Goal: Task Accomplishment & Management: Manage account settings

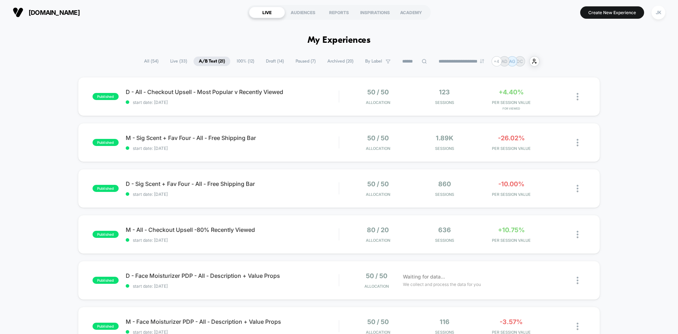
click at [269, 64] on span "Draft ( 14 )" at bounding box center [275, 62] width 29 height 10
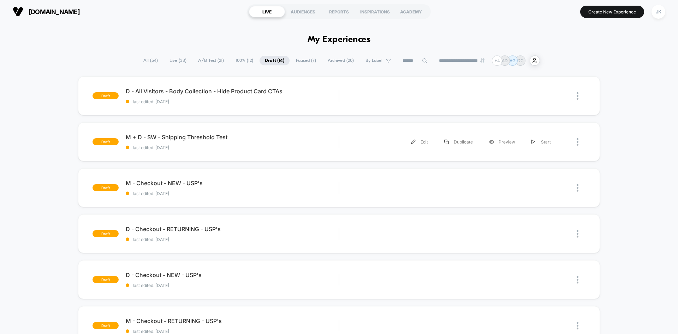
scroll to position [0, 0]
click at [213, 88] on span "D - All Visitors - Body Collection - Hide Product Card CTAs" at bounding box center [232, 91] width 213 height 7
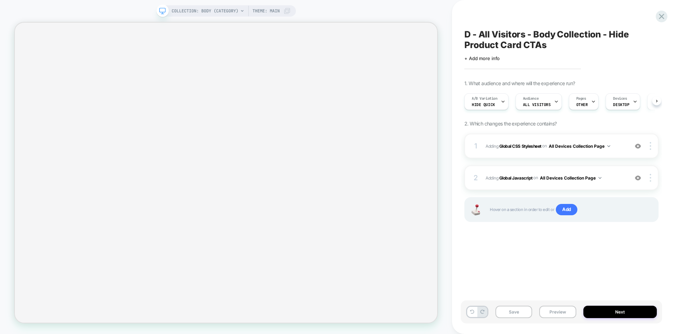
scroll to position [0, 0]
click at [478, 103] on span "Hide quick" at bounding box center [483, 104] width 23 height 5
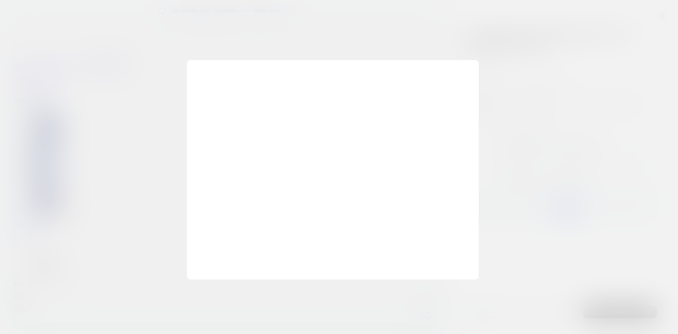
scroll to position [0, 0]
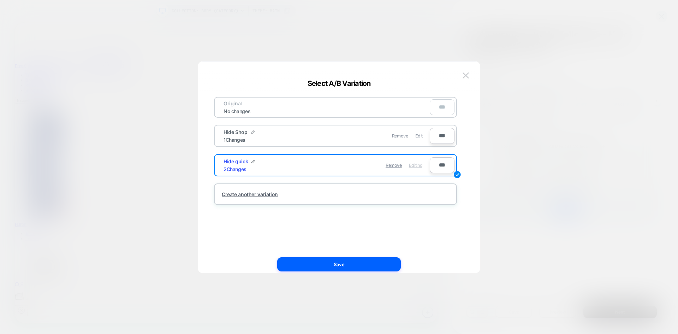
click at [506, 131] on div at bounding box center [339, 167] width 678 height 334
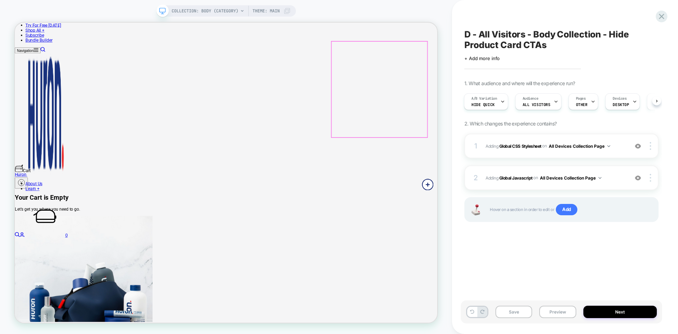
scroll to position [171, 0]
click at [491, 101] on div "A/B Variation Hide quick" at bounding box center [485, 102] width 40 height 16
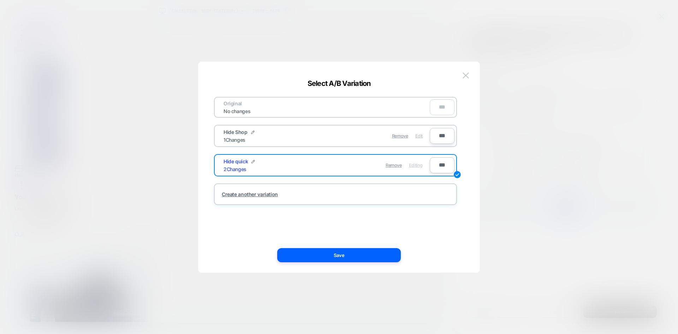
click at [419, 136] on span "Edit" at bounding box center [419, 135] width 7 height 5
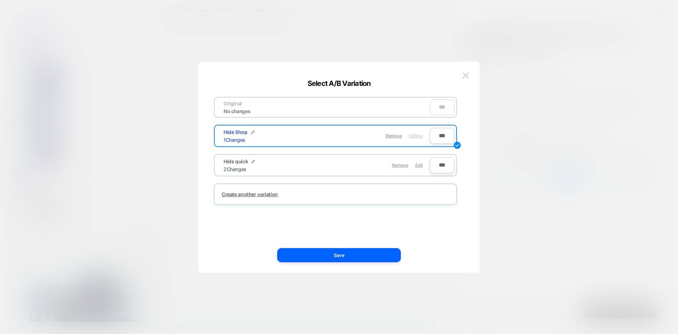
click at [348, 247] on div "Original No changes *** Hide Shop 1 Changes Remove Editing *** Hide quick 2 Cha…" at bounding box center [335, 167] width 261 height 183
click at [348, 253] on button "Save" at bounding box center [339, 255] width 124 height 14
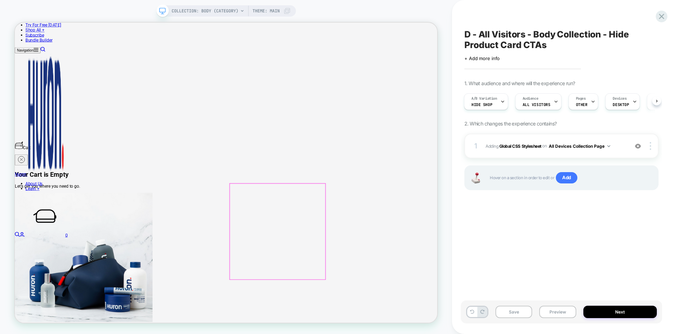
scroll to position [196, 0]
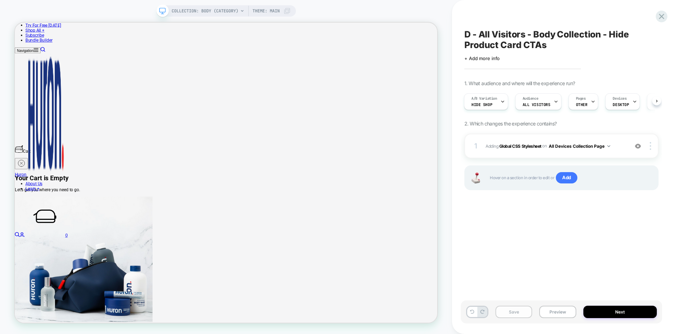
click at [516, 307] on button "Save" at bounding box center [514, 312] width 37 height 12
click at [661, 15] on icon at bounding box center [661, 16] width 5 height 5
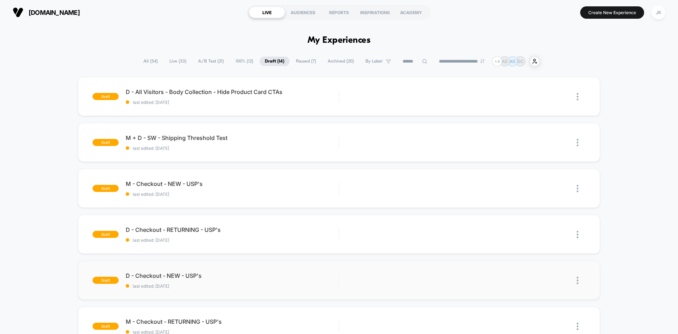
scroll to position [105, 0]
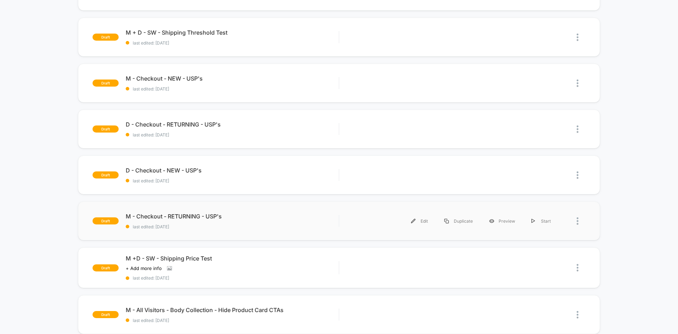
click at [183, 211] on div "draft M - Checkout - RETURNING - USP's last edited: [DATE] Edit Duplicate Previ…" at bounding box center [339, 220] width 522 height 39
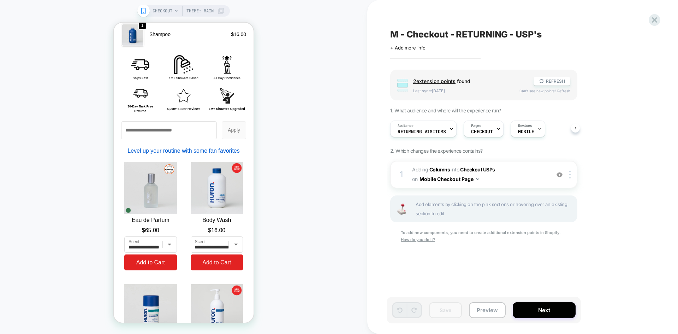
scroll to position [947, 0]
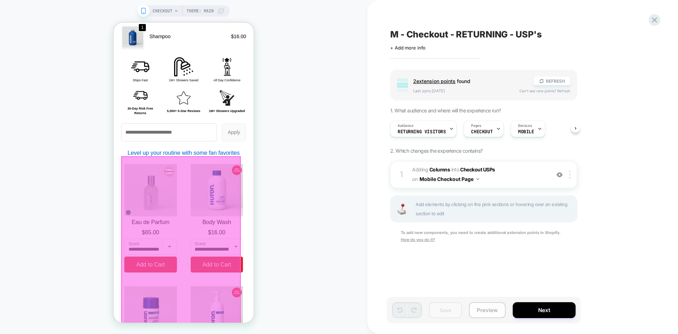
click at [490, 307] on button "Preview" at bounding box center [487, 310] width 37 height 16
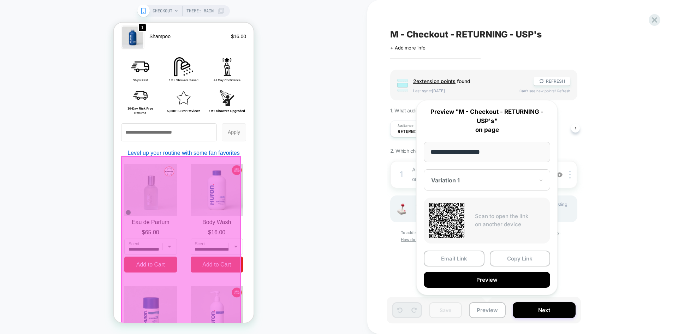
click at [604, 133] on div "Group 2 extension point s found REFRESH Last sync: [DATE] Can't see new points?…" at bounding box center [519, 166] width 258 height 192
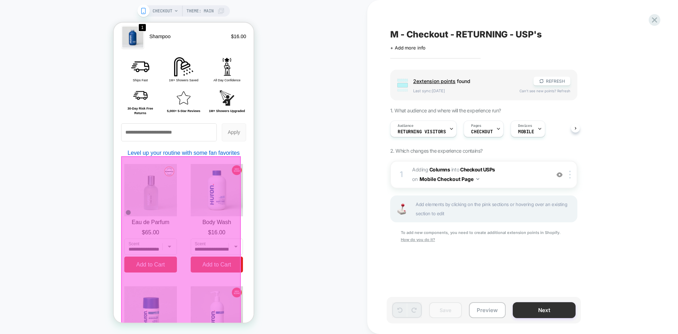
click at [552, 307] on button "Next" at bounding box center [544, 310] width 63 height 16
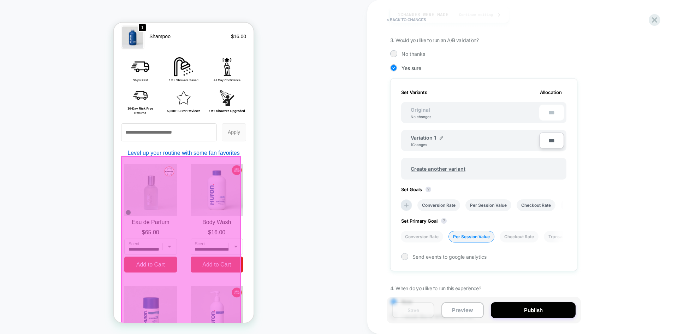
scroll to position [186, 0]
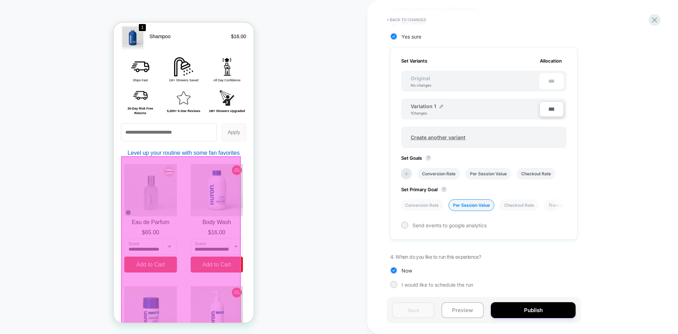
click at [289, 191] on div "CHECKOUT Theme: MAIN" at bounding box center [183, 167] width 367 height 320
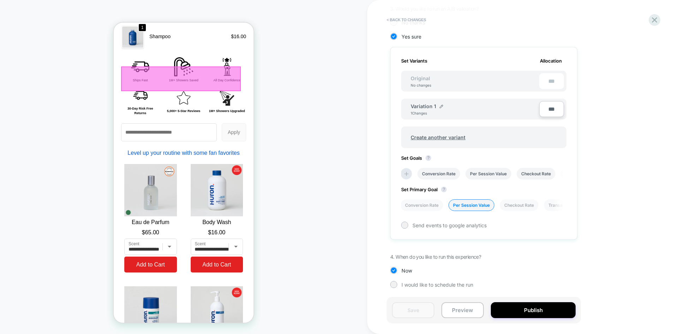
scroll to position [0, 0]
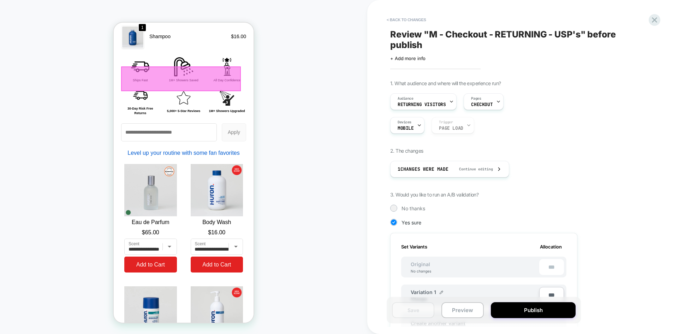
drag, startPoint x: 428, startPoint y: 35, endPoint x: 514, endPoint y: 35, distance: 86.6
click at [514, 35] on span "Review " M - Checkout - RETURNING - USP's " before publish" at bounding box center [519, 39] width 258 height 21
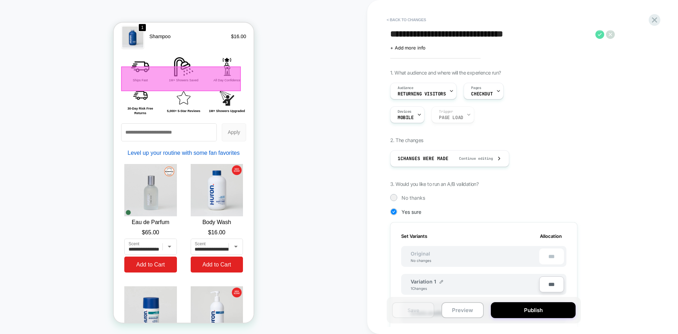
click at [600, 35] on icon at bounding box center [600, 34] width 4 height 3
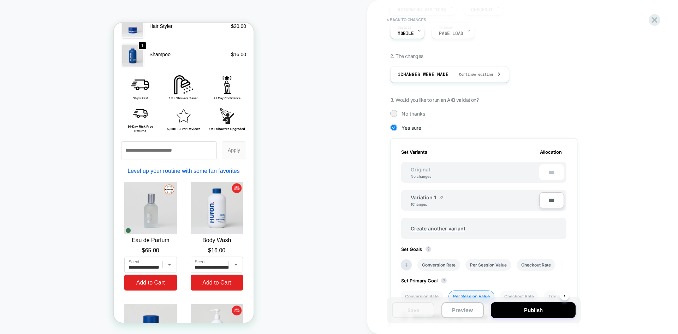
scroll to position [186, 0]
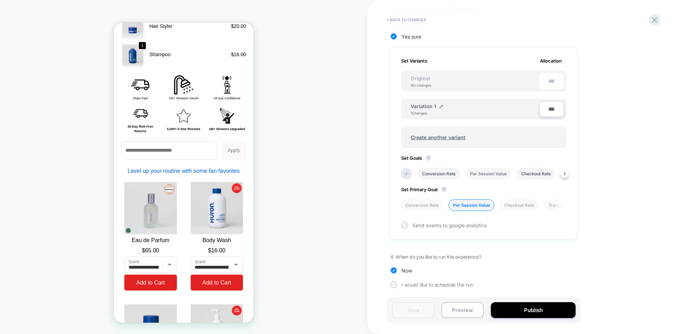
click at [495, 176] on li "Per Session Value" at bounding box center [489, 174] width 46 height 12
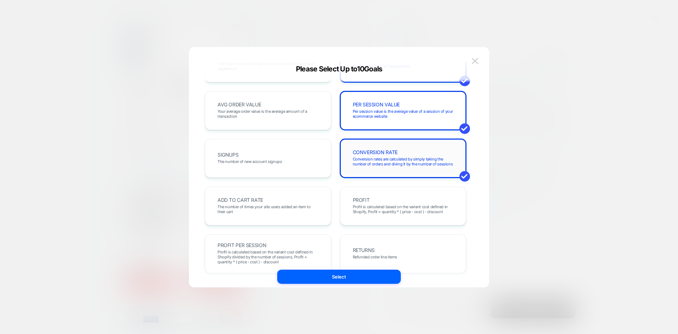
scroll to position [0, 0]
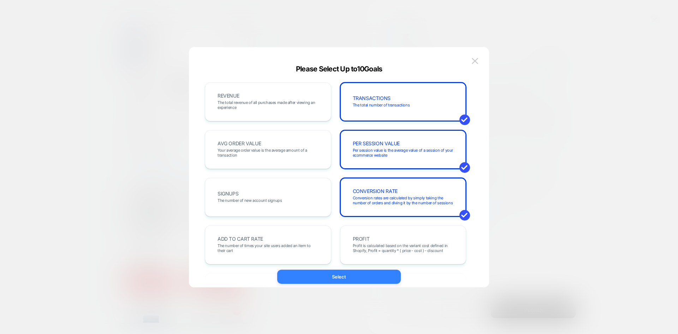
click at [354, 275] on button "Select" at bounding box center [339, 277] width 124 height 14
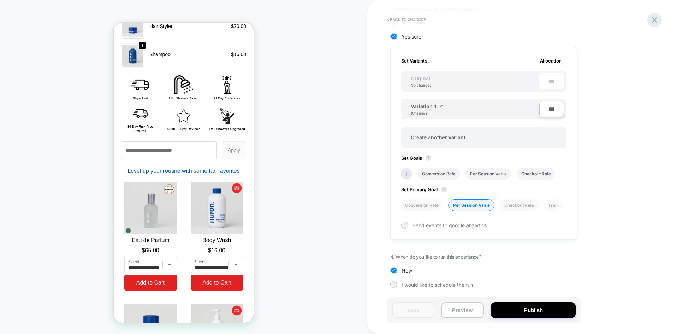
click at [652, 24] on icon at bounding box center [655, 20] width 10 height 10
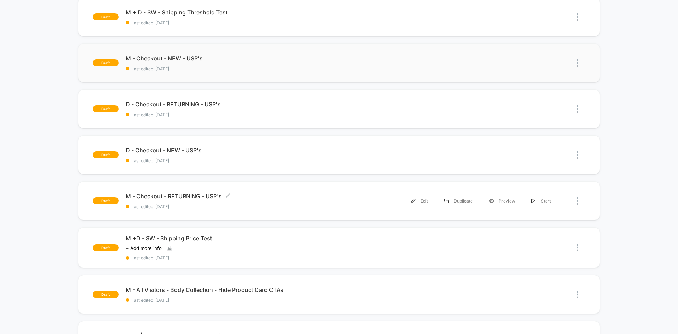
scroll to position [131, 0]
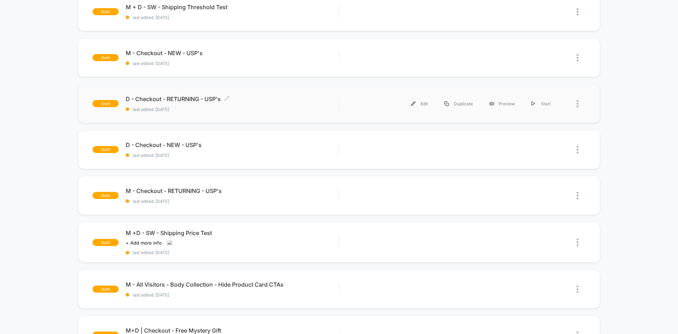
click at [199, 97] on span "D - Checkout - RETURNING - USP's Click to edit experience details" at bounding box center [232, 98] width 213 height 7
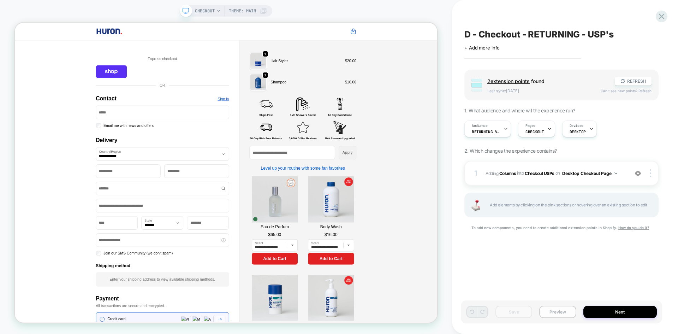
click at [560, 308] on button "Preview" at bounding box center [558, 312] width 37 height 12
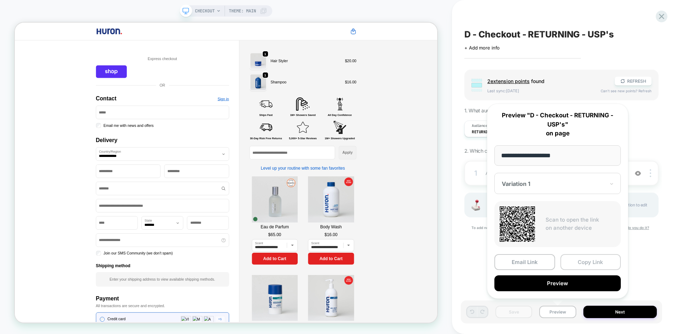
click at [580, 262] on button "Copy Link" at bounding box center [591, 262] width 61 height 16
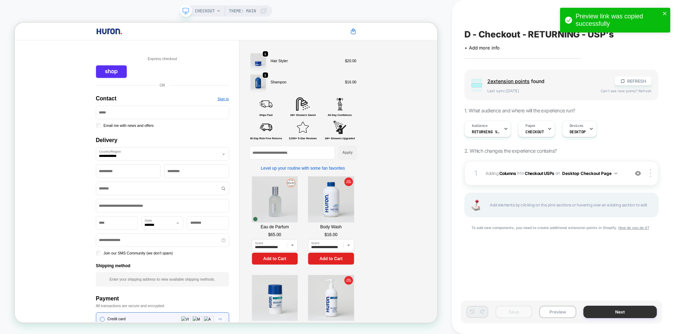
click at [618, 313] on button "Next" at bounding box center [621, 312] width 74 height 12
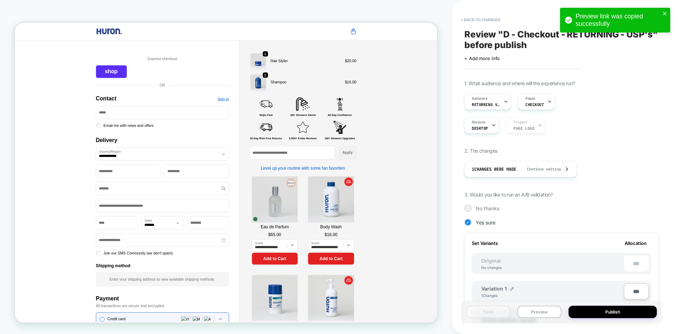
scroll to position [179, 0]
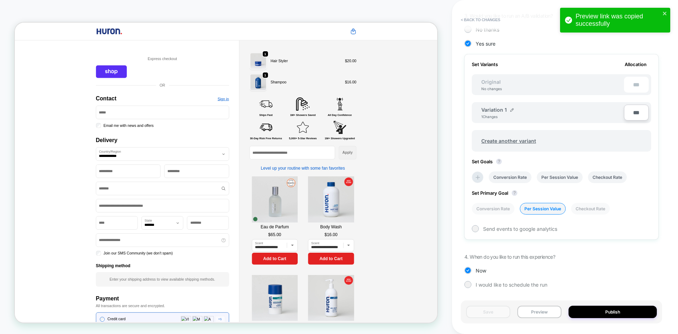
click at [556, 171] on div "Set Goals ? Conversion Rate Per Session Value Checkout Rate" at bounding box center [561, 171] width 179 height 24
click at [556, 178] on li "Per Session Value" at bounding box center [560, 177] width 46 height 12
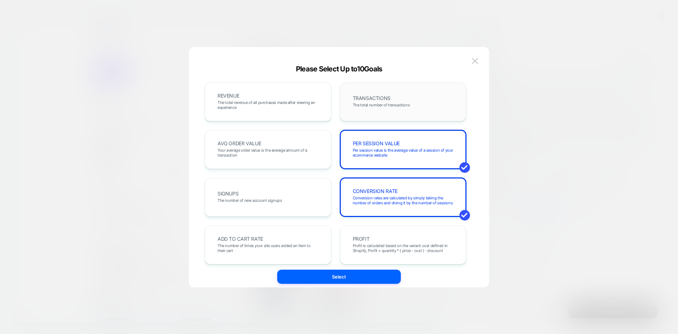
click at [389, 110] on div "TRANSACTIONS The total number of transactions" at bounding box center [404, 102] width 112 height 24
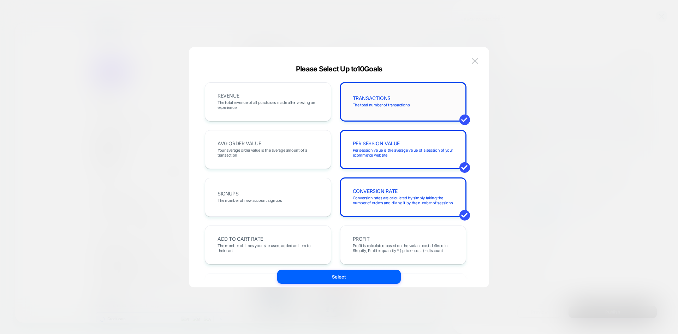
click at [389, 110] on div "TRANSACTIONS The total number of transactions" at bounding box center [404, 102] width 112 height 24
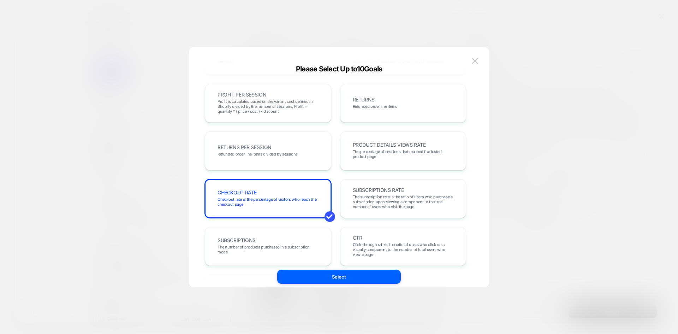
scroll to position [244, 0]
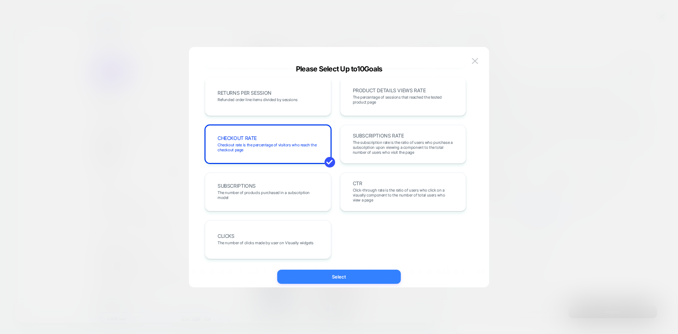
click at [344, 271] on button "Select" at bounding box center [339, 277] width 124 height 14
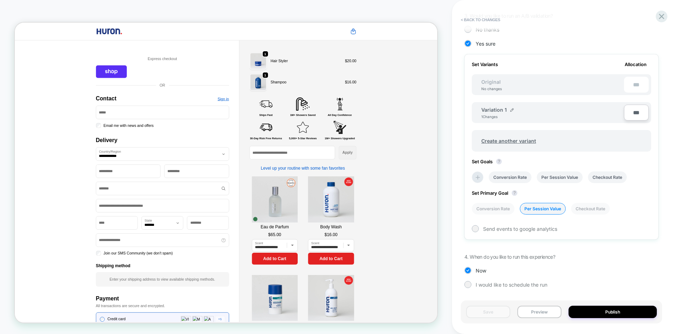
scroll to position [0, 0]
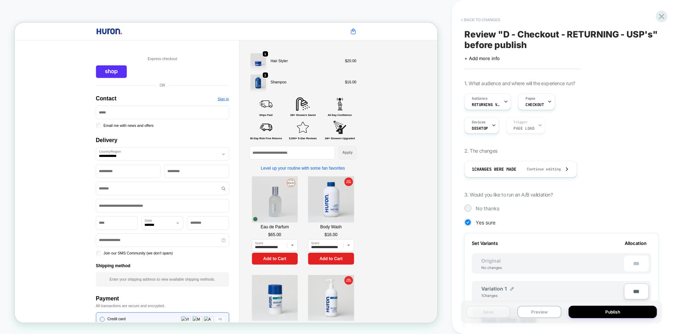
click at [485, 22] on button "< Back to changes" at bounding box center [481, 19] width 47 height 11
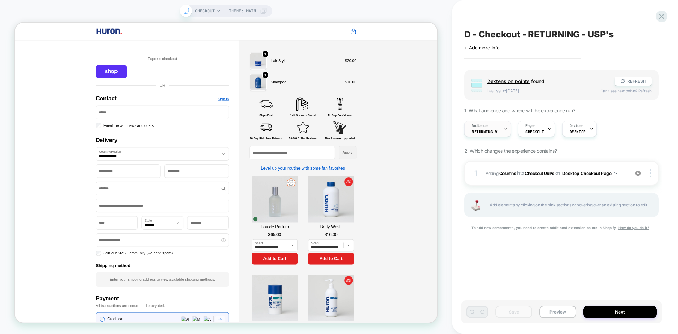
click at [493, 128] on div "Audience Returning Visitors" at bounding box center [486, 129] width 42 height 16
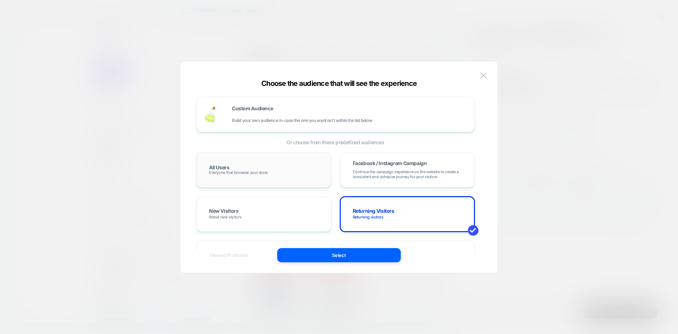
click at [280, 172] on div "All Users Everyone that browses your store" at bounding box center [264, 170] width 120 height 20
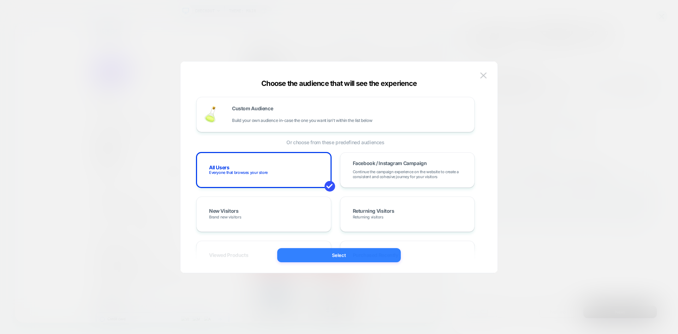
click at [350, 255] on button "Select" at bounding box center [339, 255] width 124 height 14
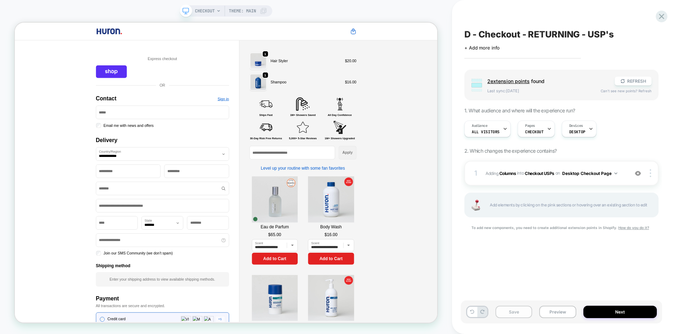
click at [518, 308] on button "Save" at bounding box center [514, 312] width 37 height 12
click at [551, 312] on button "Preview" at bounding box center [558, 312] width 37 height 12
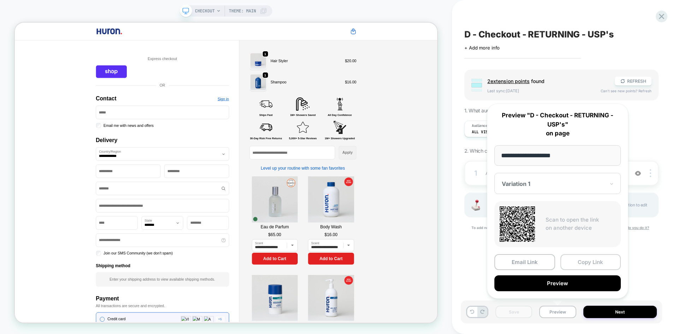
click at [585, 264] on button "Copy Link" at bounding box center [591, 262] width 61 height 16
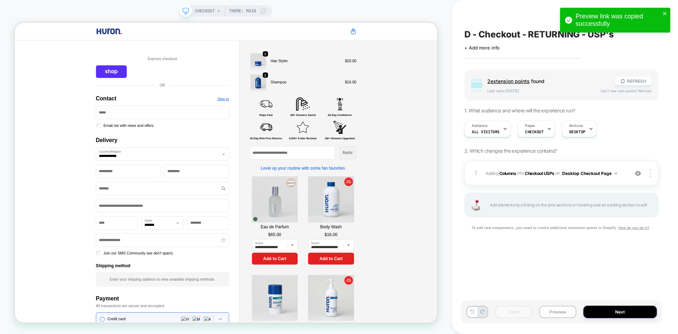
click at [559, 265] on div "D - Checkout - RETURNING - USP's Click to edit experience details + Add more in…" at bounding box center [561, 167] width 201 height 320
click at [497, 126] on div "Audience All Visitors" at bounding box center [486, 129] width 42 height 16
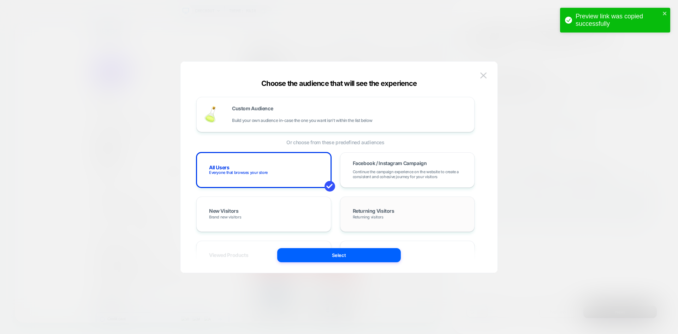
click at [364, 211] on span "Returning Visitors" at bounding box center [374, 211] width 42 height 6
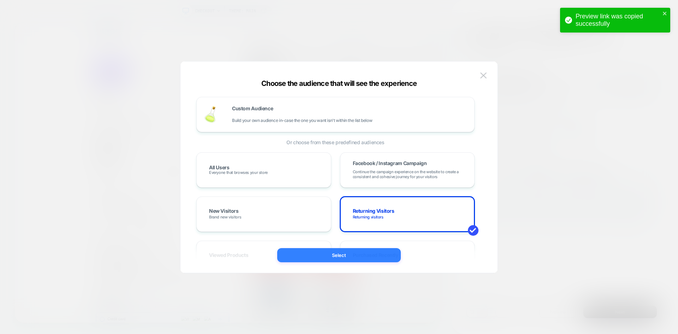
click at [334, 256] on button "Select" at bounding box center [339, 255] width 124 height 14
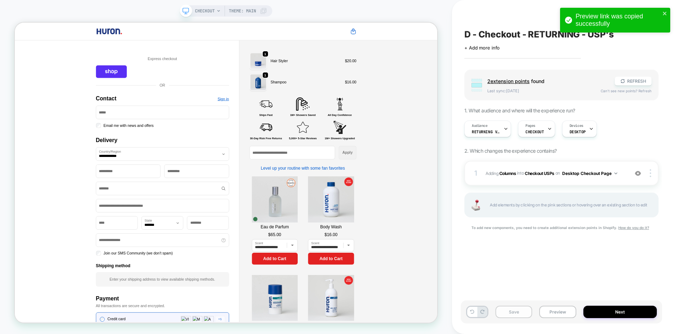
click at [519, 316] on button "Save" at bounding box center [514, 312] width 37 height 12
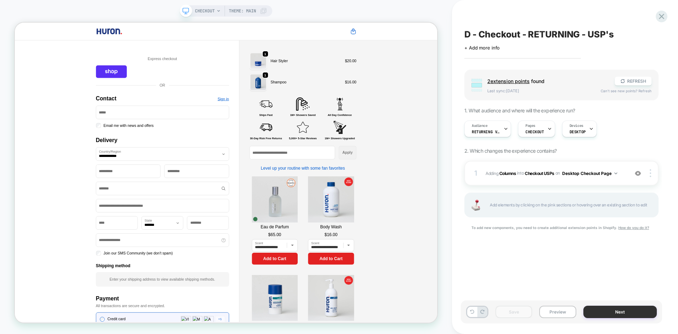
click at [606, 309] on button "Next" at bounding box center [621, 312] width 74 height 12
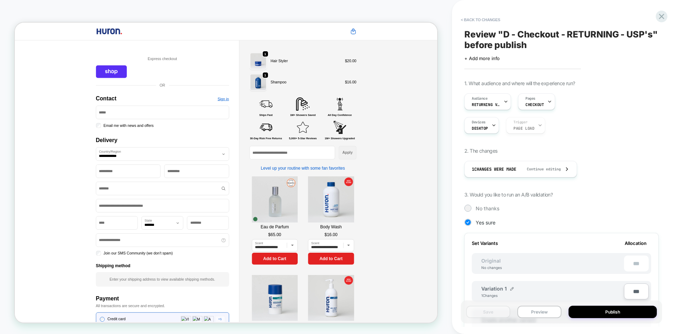
scroll to position [179, 0]
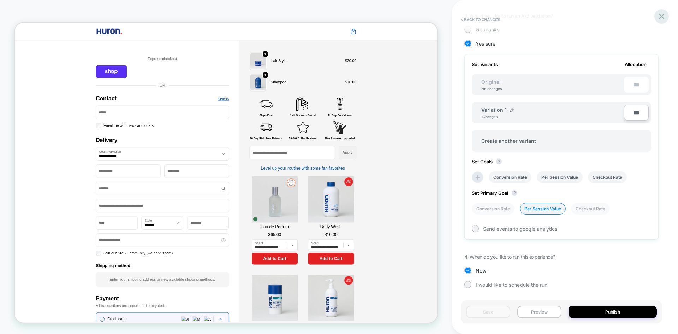
click at [663, 13] on icon at bounding box center [662, 17] width 10 height 10
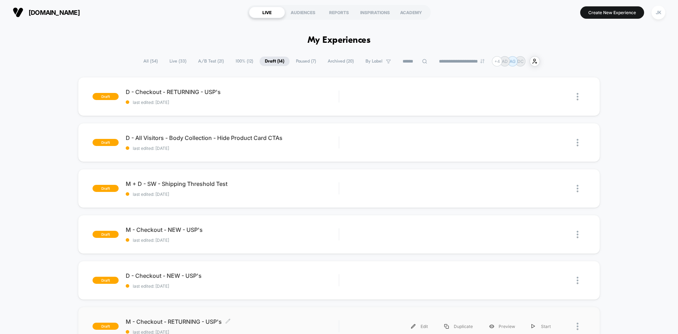
click at [181, 321] on span "M - Checkout - RETURNING - USP's Click to edit experience details" at bounding box center [232, 321] width 213 height 7
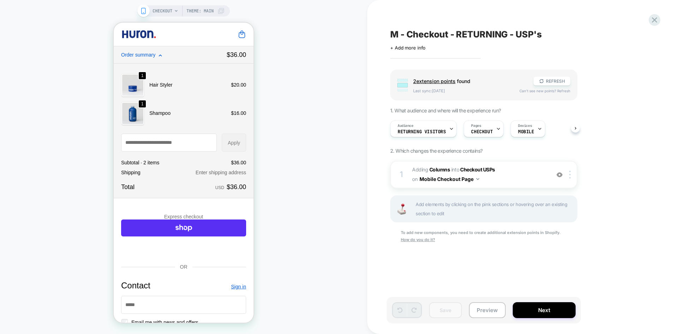
click at [649, 24] on div "M - Checkout - RETURNING - USP's Click to edit experience details + Add more in…" at bounding box center [519, 167] width 265 height 320
click at [656, 22] on icon at bounding box center [654, 19] width 5 height 5
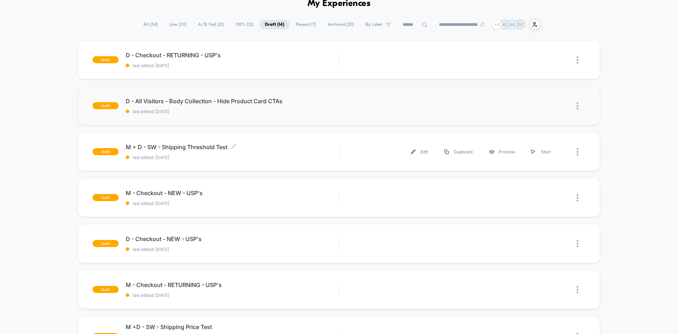
scroll to position [37, 0]
click at [181, 190] on span "M - Checkout - NEW - USP's Click to edit experience details" at bounding box center [232, 192] width 213 height 7
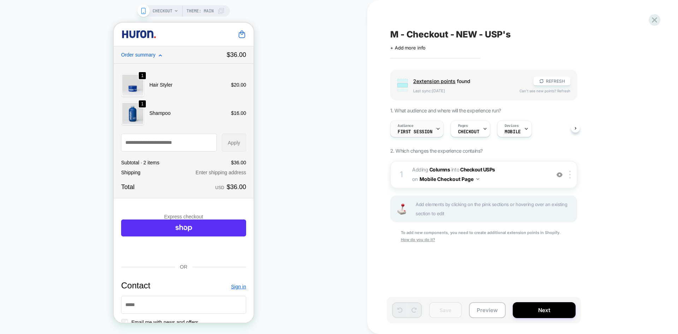
click at [406, 131] on span "First Session" at bounding box center [415, 131] width 35 height 5
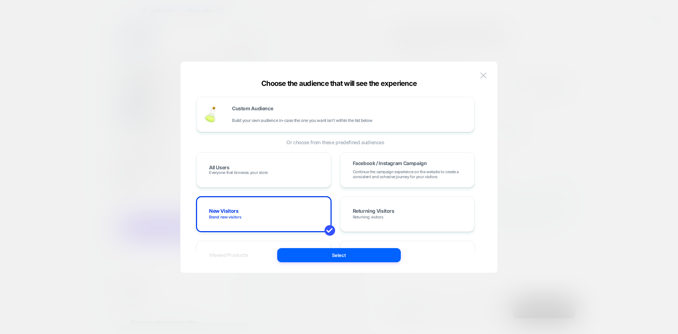
click at [618, 108] on div at bounding box center [339, 167] width 678 height 334
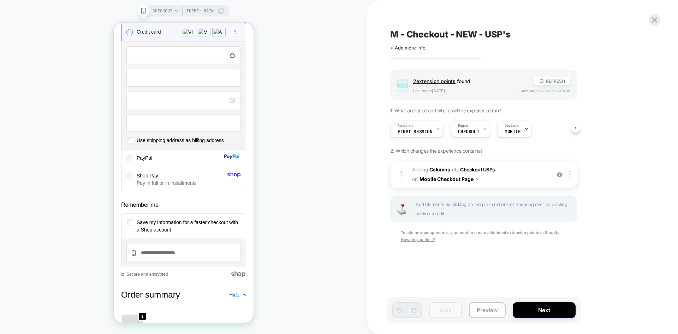
scroll to position [630, 0]
click at [491, 310] on button "Preview" at bounding box center [487, 310] width 37 height 16
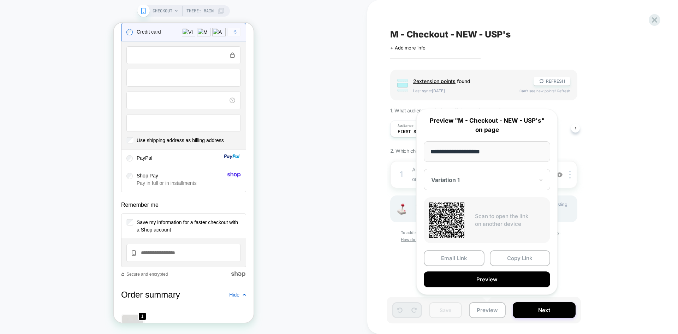
click at [618, 254] on div "Group 2 extension point s found REFRESH Last sync: [DATE] Can't see new points?…" at bounding box center [519, 166] width 258 height 192
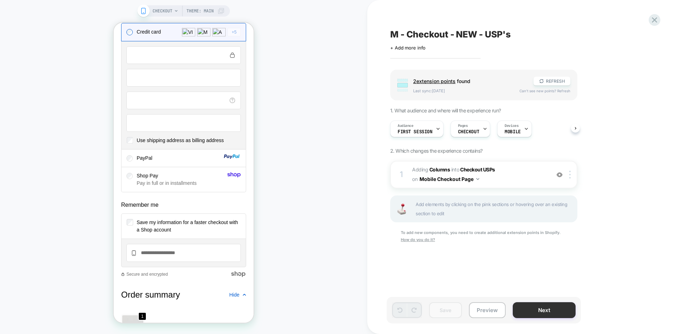
click at [535, 317] on button "Next" at bounding box center [544, 310] width 63 height 16
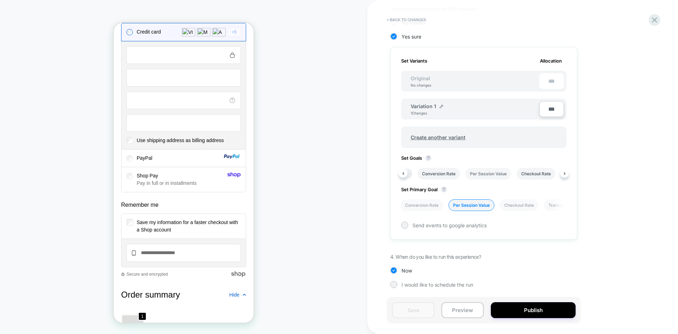
scroll to position [0, 51]
click at [489, 176] on li "Checkout Rate" at bounding box center [486, 174] width 39 height 12
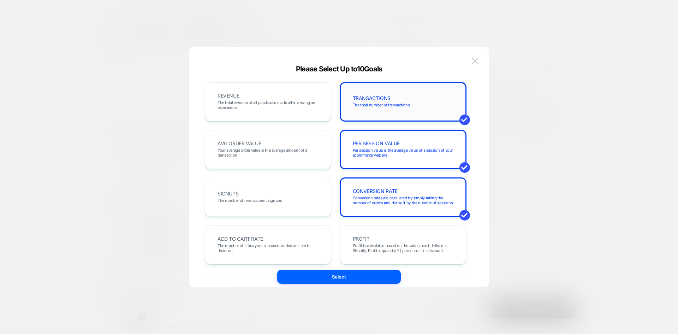
click at [441, 104] on div "TRANSACTIONS The total number of transactions" at bounding box center [404, 102] width 112 height 24
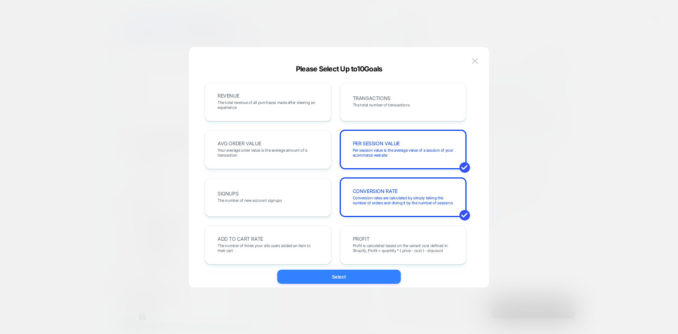
click at [348, 280] on button "Select" at bounding box center [339, 277] width 124 height 14
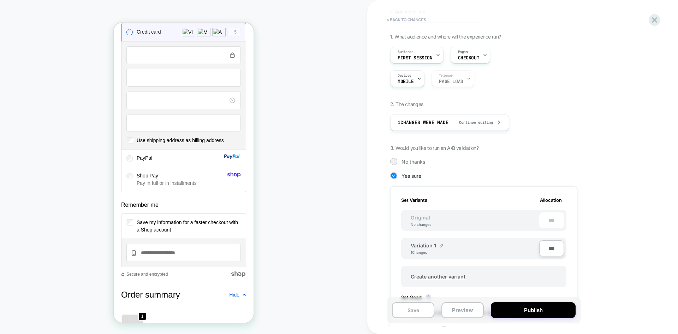
scroll to position [0, 0]
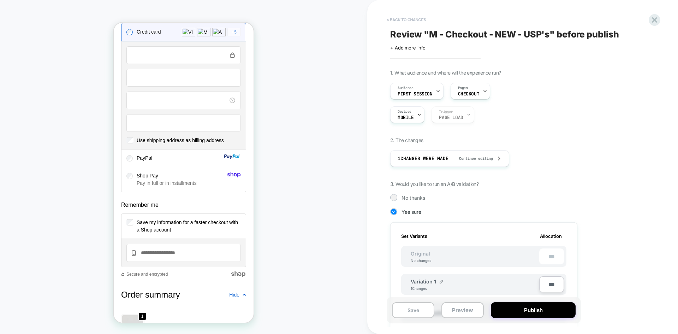
click at [411, 22] on button "< Back to changes" at bounding box center [406, 19] width 47 height 11
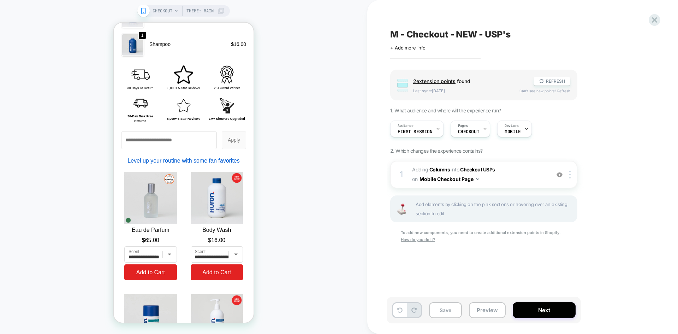
scroll to position [941, 0]
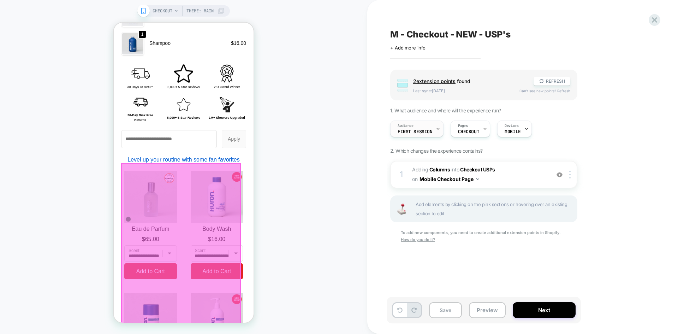
click at [438, 123] on div at bounding box center [438, 129] width 5 height 16
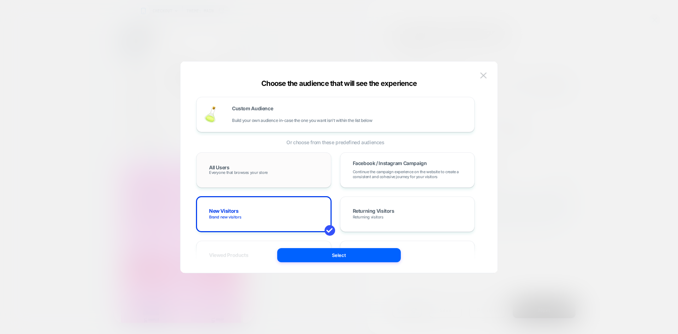
click at [246, 167] on div "All Users Everyone that browses your store" at bounding box center [264, 170] width 120 height 20
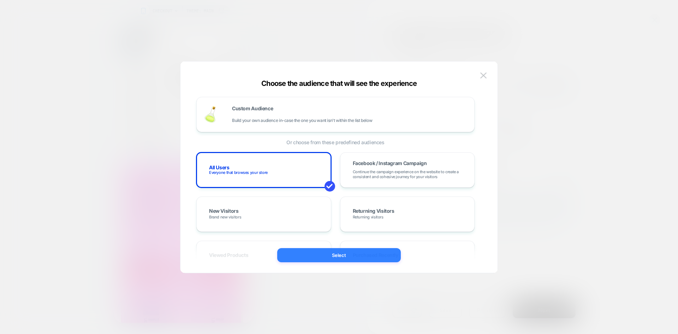
click at [337, 253] on button "Select" at bounding box center [339, 255] width 124 height 14
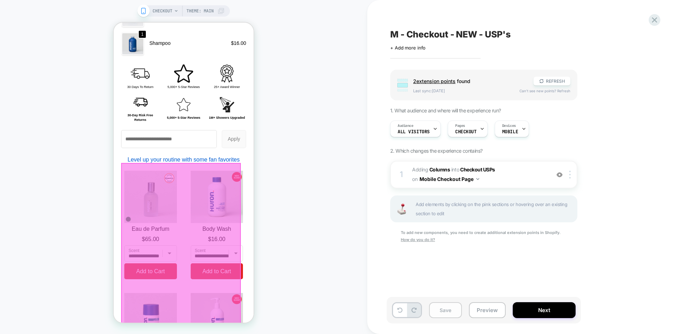
click at [449, 308] on button "Save" at bounding box center [445, 310] width 33 height 16
click at [479, 314] on button "Preview" at bounding box center [487, 310] width 37 height 16
drag, startPoint x: 602, startPoint y: 198, endPoint x: 605, endPoint y: 226, distance: 28.8
click at [605, 226] on div "Group 2 extension point s found REFRESH Last sync: [DATE] Can't see new points?…" at bounding box center [519, 166] width 258 height 192
click at [550, 308] on button "Next" at bounding box center [544, 310] width 63 height 16
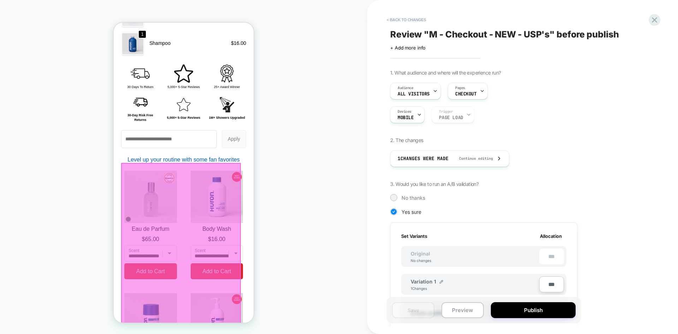
scroll to position [175, 0]
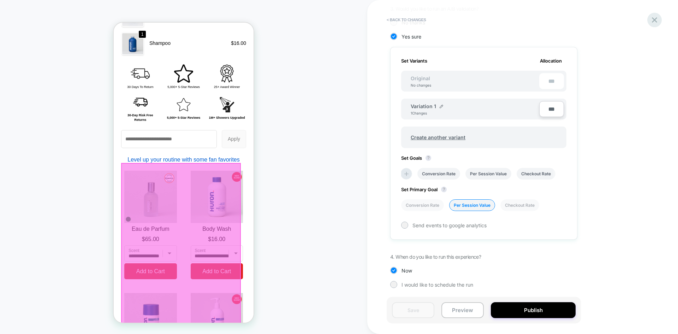
click at [655, 16] on icon at bounding box center [655, 20] width 10 height 10
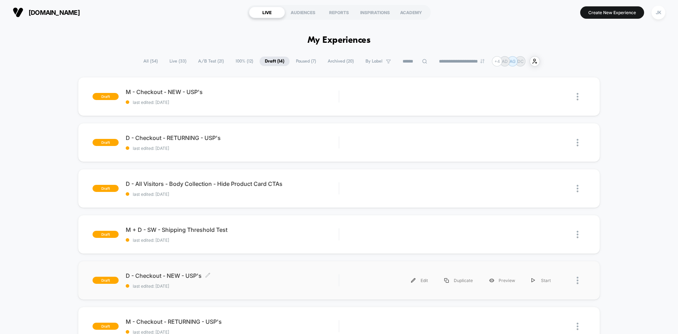
click at [172, 274] on span "D - Checkout - NEW - USP's Click to edit experience details" at bounding box center [232, 275] width 213 height 7
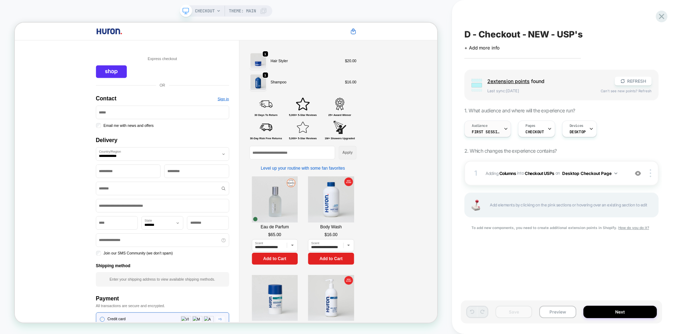
click at [494, 130] on span "First Session" at bounding box center [486, 131] width 28 height 5
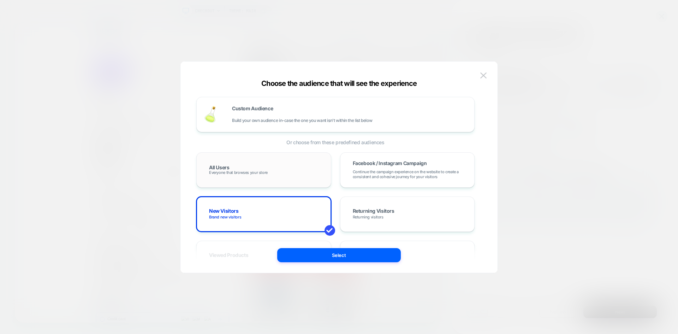
click at [247, 164] on div "All Users Everyone that browses your store" at bounding box center [264, 170] width 120 height 20
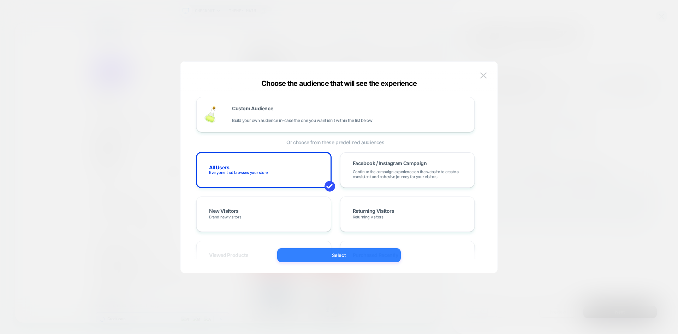
click at [326, 254] on button "Select" at bounding box center [339, 255] width 124 height 14
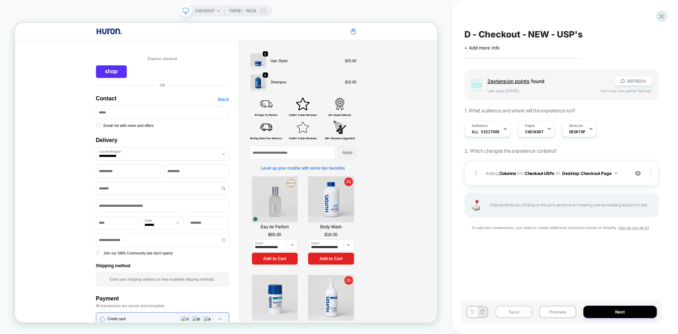
click at [513, 317] on button "Save" at bounding box center [514, 312] width 37 height 12
click at [565, 308] on button "Preview" at bounding box center [558, 312] width 37 height 12
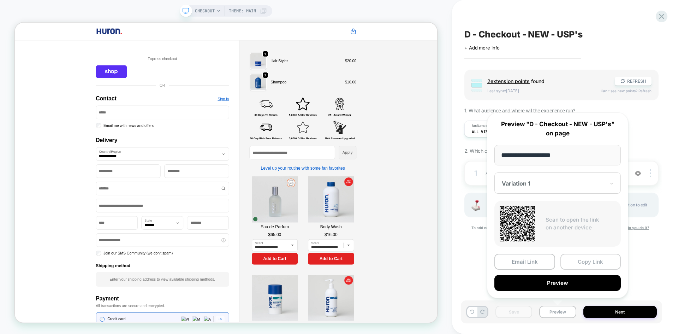
click at [585, 266] on button "Copy Link" at bounding box center [591, 262] width 61 height 16
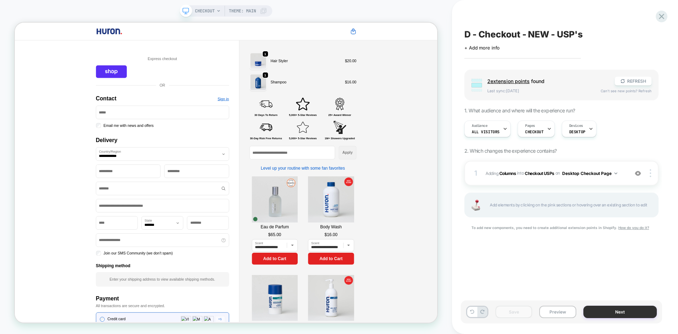
click at [608, 313] on button "Next" at bounding box center [621, 312] width 74 height 12
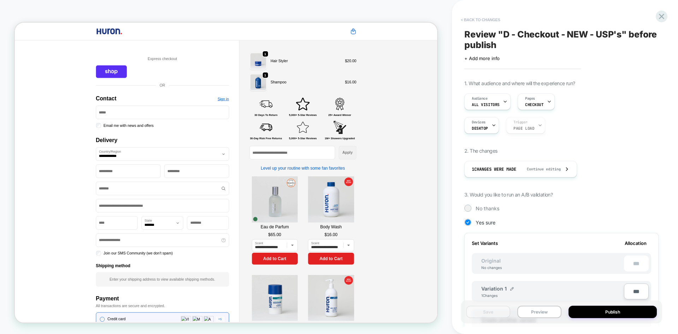
click at [480, 20] on button "< Back to changes" at bounding box center [481, 19] width 47 height 11
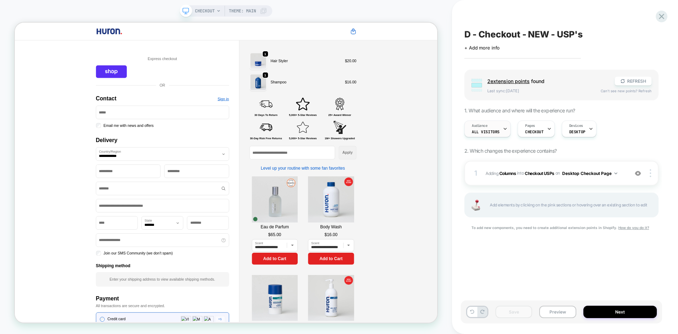
click at [496, 135] on div "Audience All Visitors" at bounding box center [486, 129] width 42 height 16
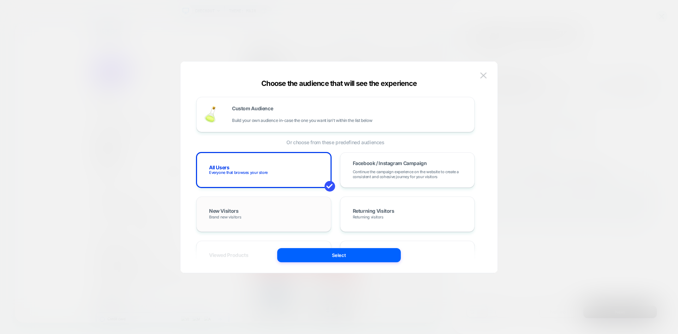
click at [321, 204] on div "New Visitors Brand new visitors" at bounding box center [264, 214] width 120 height 20
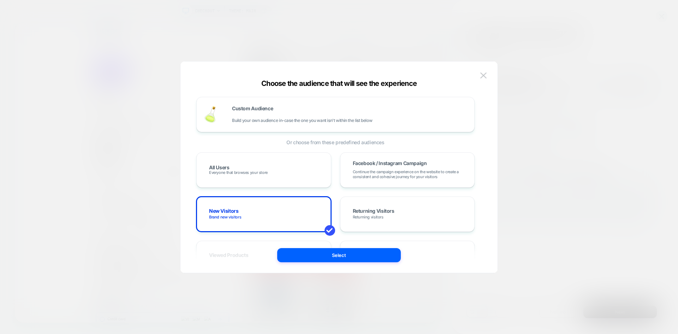
click at [345, 262] on div "Custom Audience Build your own audience in-case the one you want isn't within t…" at bounding box center [339, 171] width 296 height 204
click at [345, 260] on button "Select" at bounding box center [339, 255] width 124 height 14
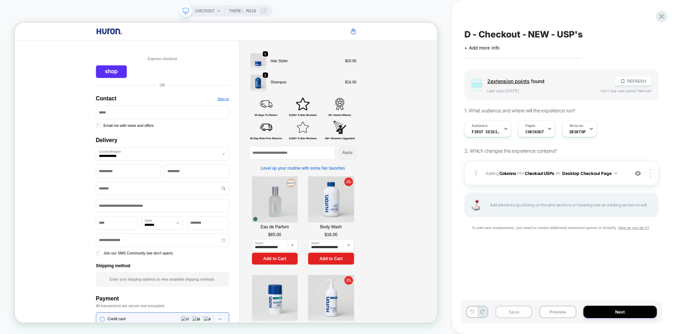
click at [509, 313] on button "Save" at bounding box center [514, 312] width 37 height 12
click at [618, 308] on button "Next" at bounding box center [621, 312] width 74 height 12
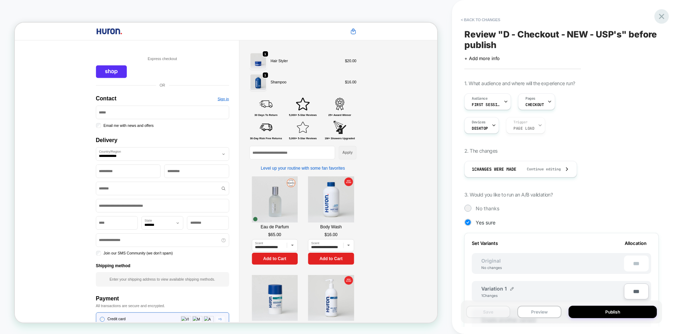
click at [660, 19] on icon at bounding box center [662, 17] width 10 height 10
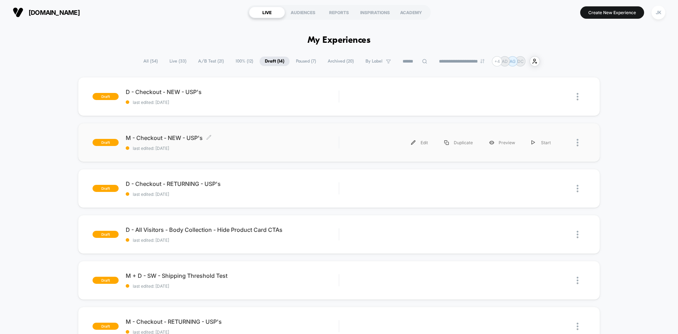
click at [183, 136] on span "M - Checkout - NEW - USP's Click to edit experience details" at bounding box center [232, 137] width 213 height 7
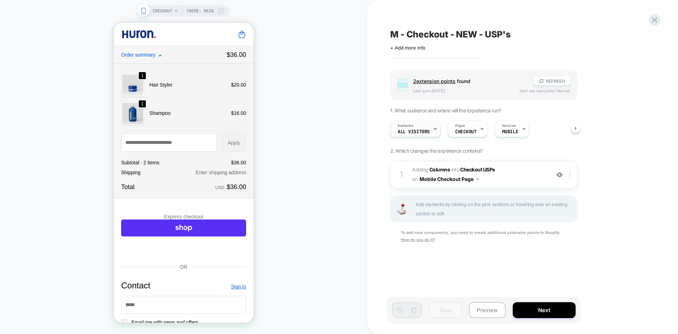
click at [413, 131] on span "All Visitors" at bounding box center [414, 131] width 32 height 5
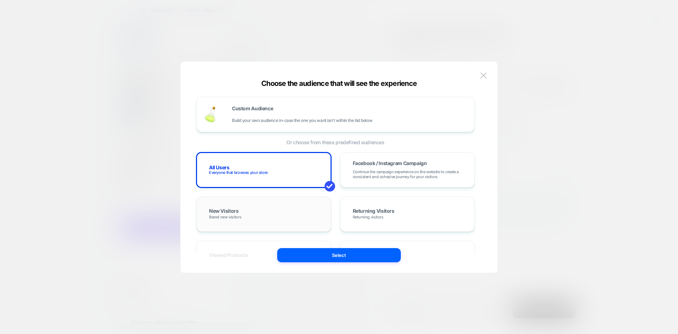
click at [249, 217] on div "New Visitors Brand new visitors" at bounding box center [264, 214] width 120 height 20
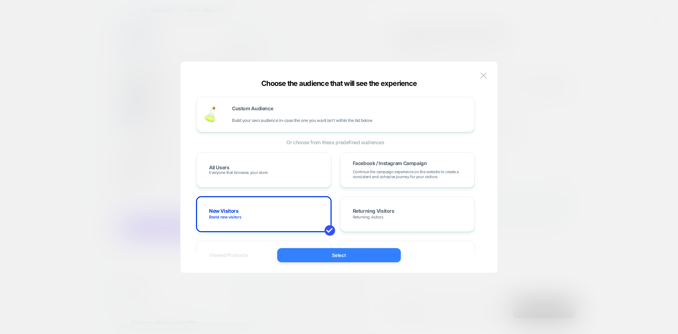
click at [330, 254] on button "Select" at bounding box center [339, 255] width 124 height 14
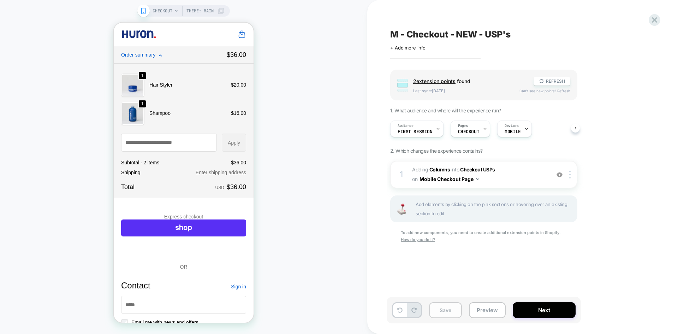
click at [449, 311] on button "Save" at bounding box center [445, 310] width 33 height 16
click at [534, 311] on button "Next" at bounding box center [544, 310] width 63 height 16
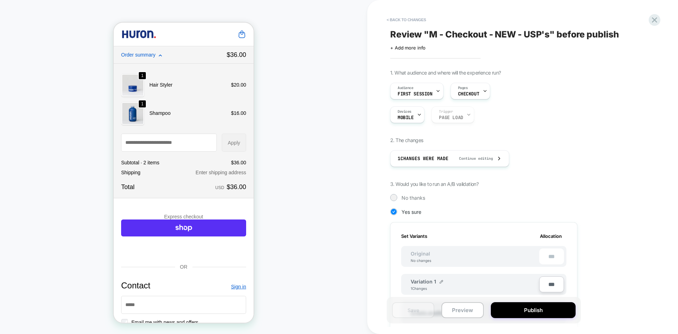
scroll to position [0, 1]
click at [654, 20] on icon at bounding box center [654, 19] width 5 height 5
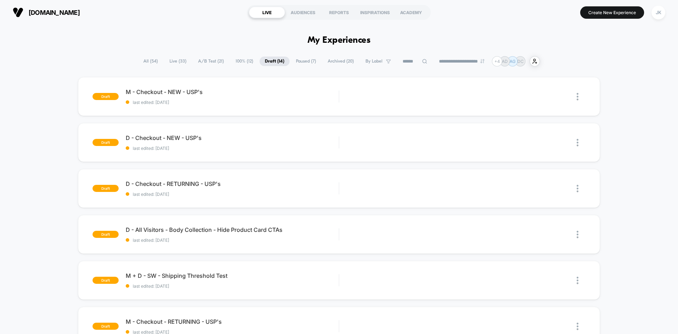
click at [207, 61] on span "A/B Test ( 21 )" at bounding box center [211, 62] width 36 height 10
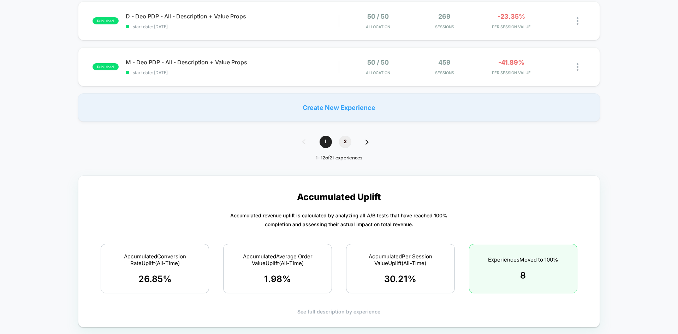
click at [348, 141] on span "2" at bounding box center [345, 142] width 12 height 12
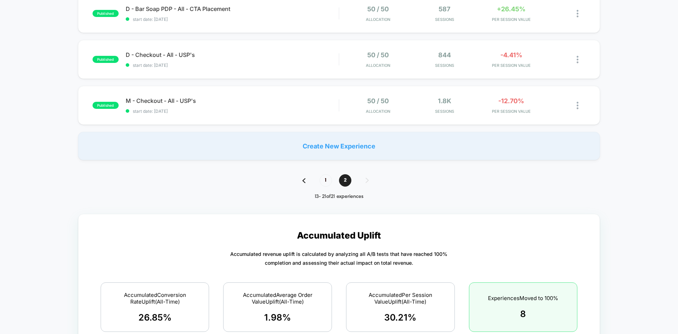
scroll to position [358, 0]
click at [575, 107] on div at bounding box center [572, 106] width 26 height 17
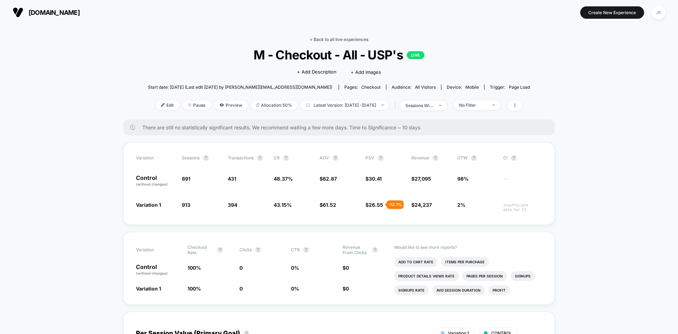
click at [317, 39] on link "< Back to all live experiences" at bounding box center [339, 39] width 59 height 5
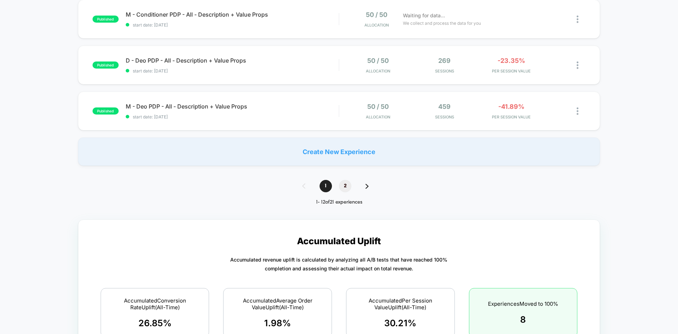
click at [345, 187] on span "2" at bounding box center [345, 186] width 12 height 12
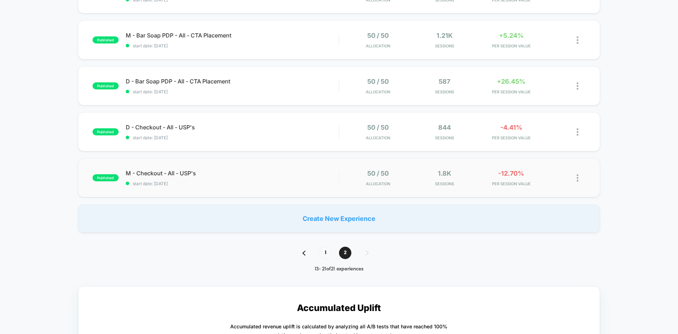
scroll to position [286, 0]
click at [578, 178] on img at bounding box center [578, 178] width 2 height 7
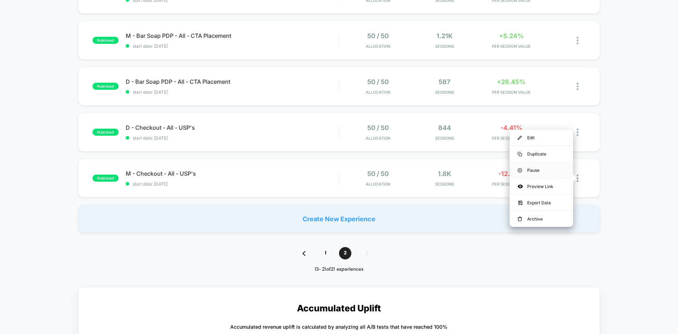
click at [563, 171] on div "Pause" at bounding box center [542, 170] width 64 height 16
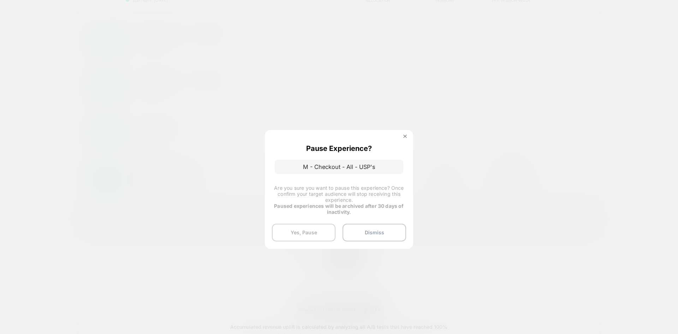
click at [315, 233] on button "Yes, Pause" at bounding box center [304, 233] width 64 height 18
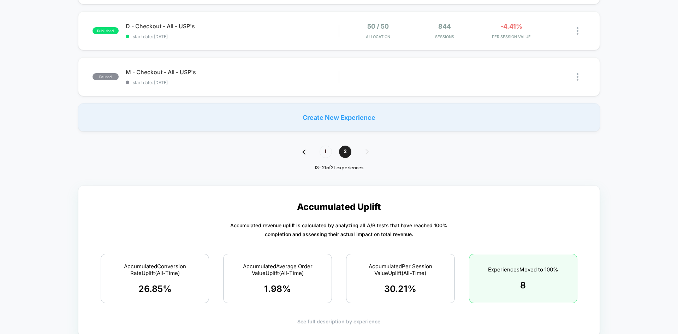
scroll to position [297, 0]
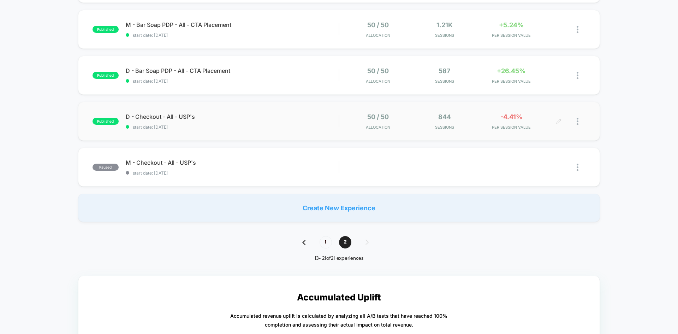
click at [577, 123] on img at bounding box center [578, 121] width 2 height 7
click at [545, 114] on div "Pause" at bounding box center [542, 113] width 64 height 16
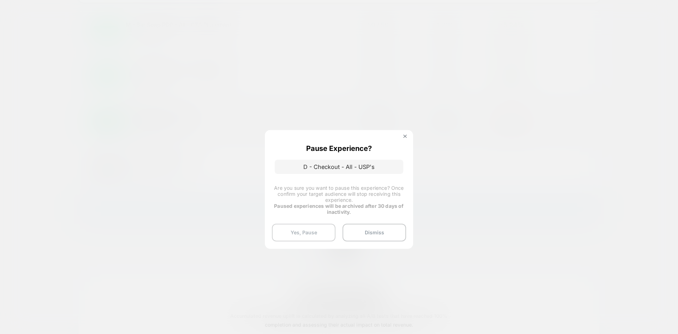
click at [315, 229] on button "Yes, Pause" at bounding box center [304, 233] width 64 height 18
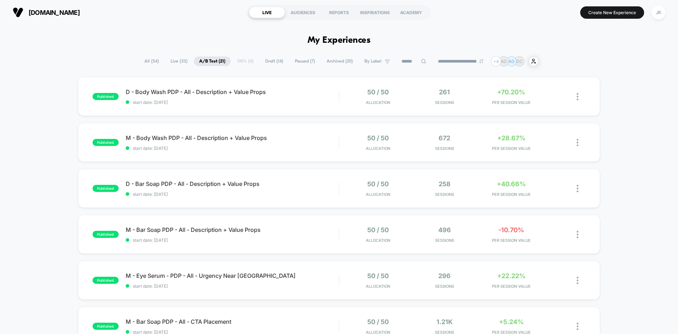
click at [251, 60] on div "**********" at bounding box center [339, 61] width 400 height 10
click at [260, 60] on span "Draft ( 14 )" at bounding box center [274, 62] width 29 height 10
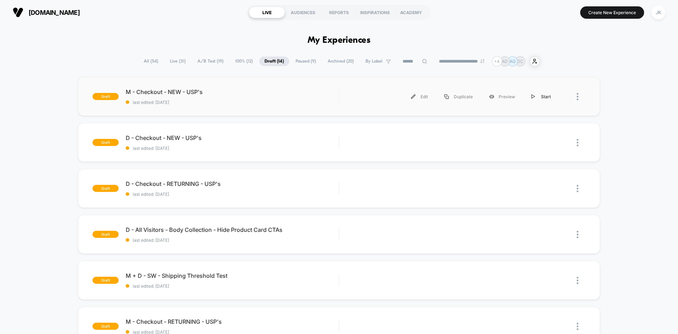
click at [534, 95] on img at bounding box center [534, 96] width 4 height 5
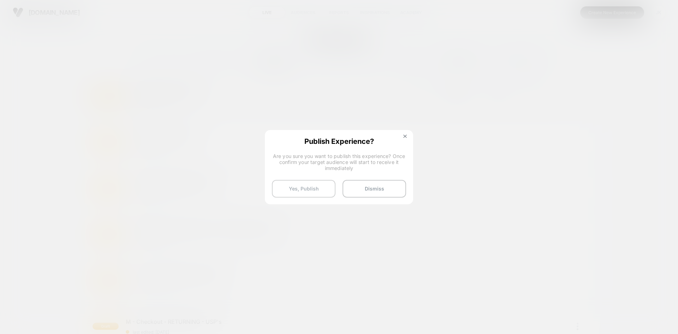
click at [319, 185] on button "Yes, Publish" at bounding box center [304, 189] width 64 height 18
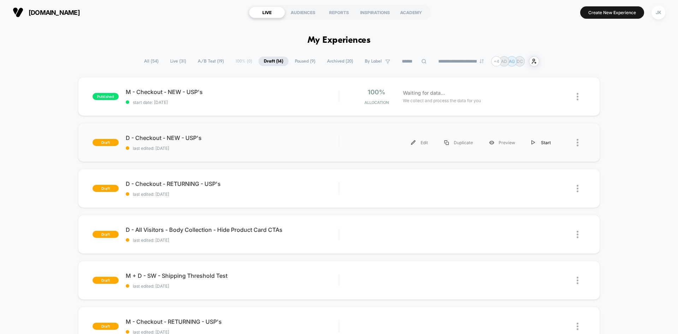
click at [542, 140] on div "Start" at bounding box center [542, 143] width 36 height 16
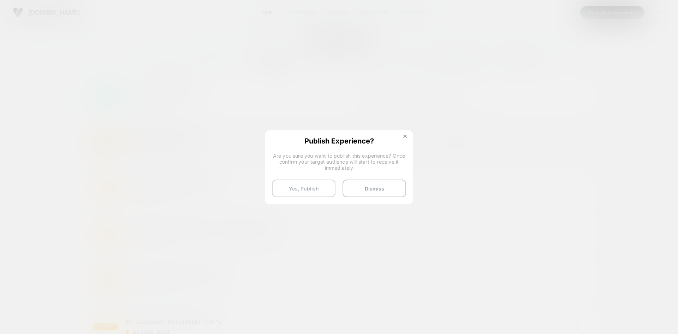
click at [314, 185] on button "Yes, Publish" at bounding box center [304, 188] width 64 height 18
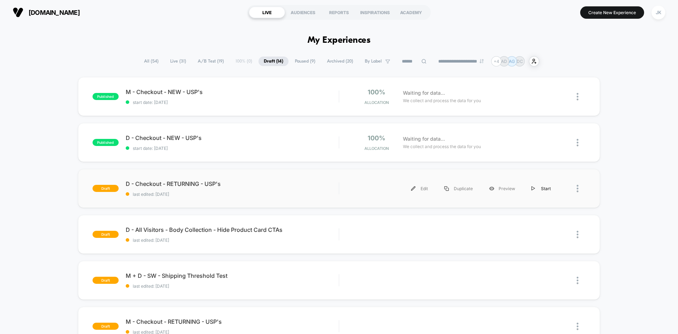
click at [543, 188] on div "Start" at bounding box center [542, 189] width 36 height 16
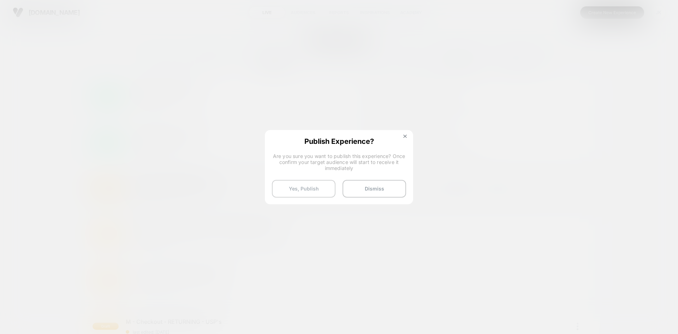
click at [306, 185] on button "Yes, Publish" at bounding box center [304, 189] width 64 height 18
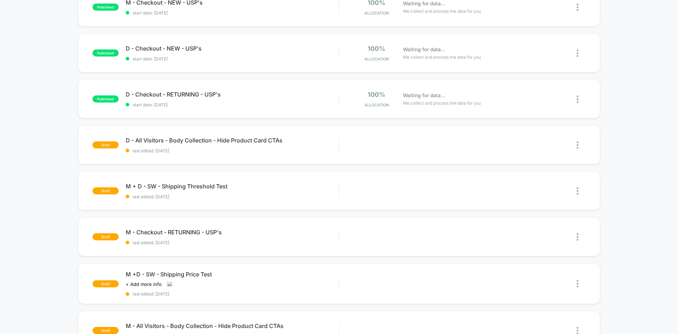
scroll to position [90, 0]
click at [543, 236] on div "Start" at bounding box center [542, 237] width 36 height 16
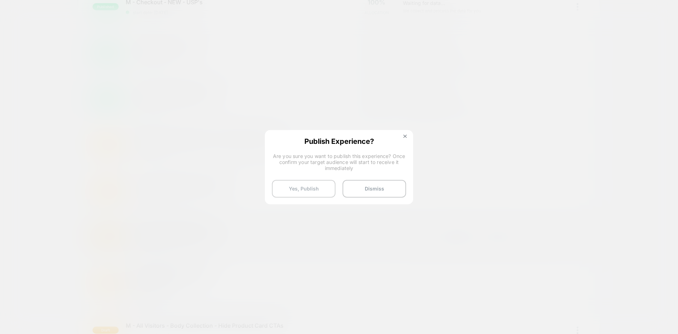
click at [323, 184] on button "Yes, Publish" at bounding box center [304, 189] width 64 height 18
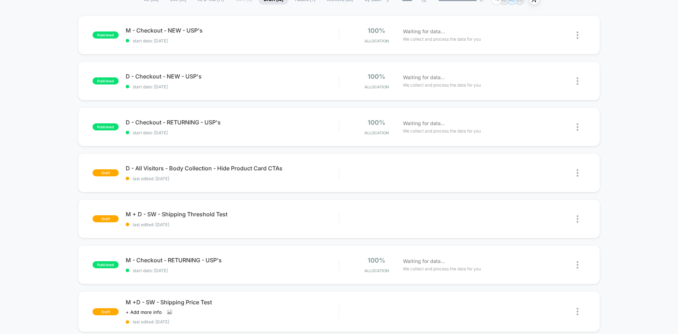
scroll to position [0, 0]
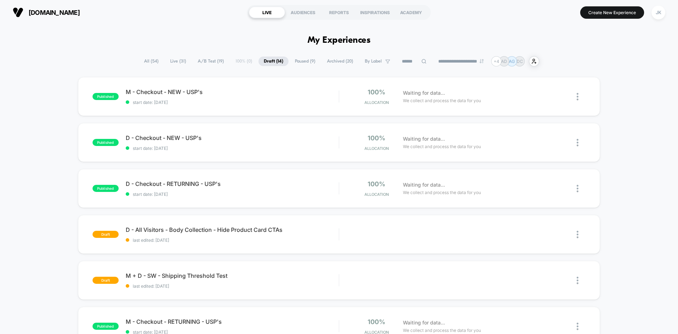
click at [197, 60] on span "A/B Test ( 19 )" at bounding box center [211, 62] width 37 height 10
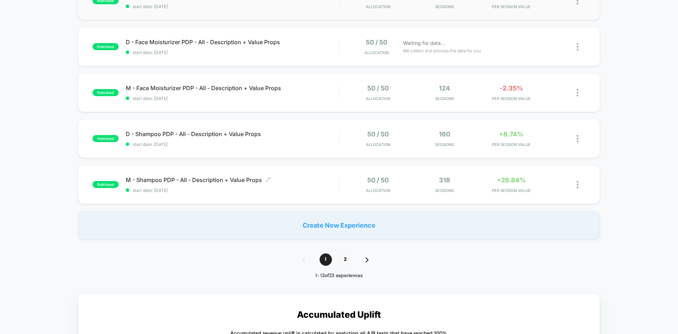
scroll to position [418, 0]
click at [343, 261] on span "2" at bounding box center [345, 259] width 12 height 12
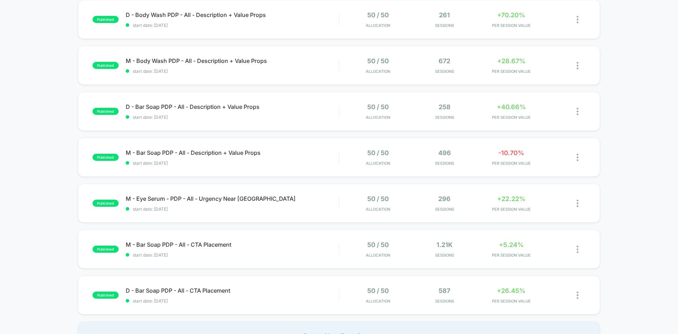
scroll to position [0, 0]
